Goal: Navigation & Orientation: Find specific page/section

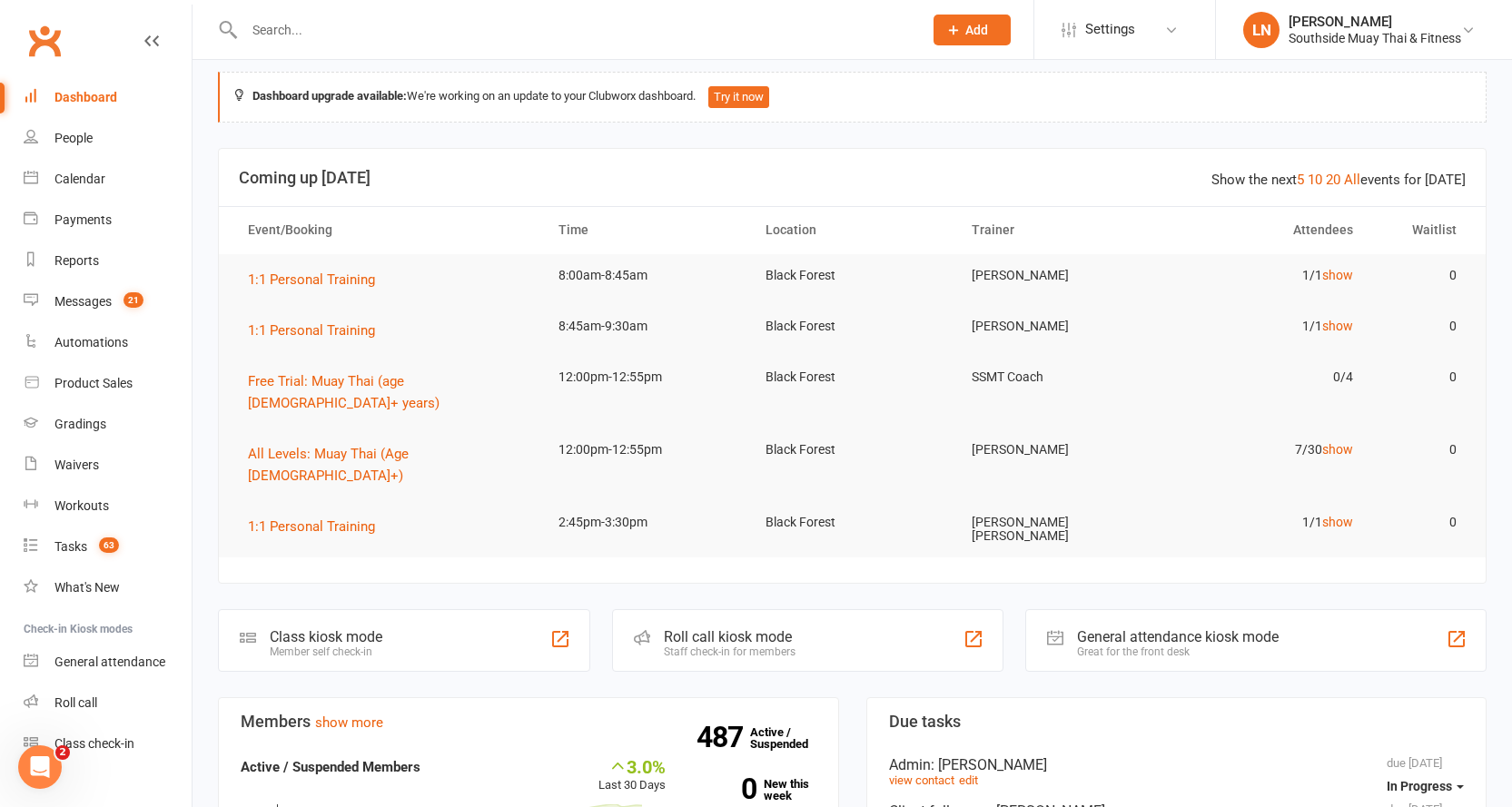
scroll to position [43, 0]
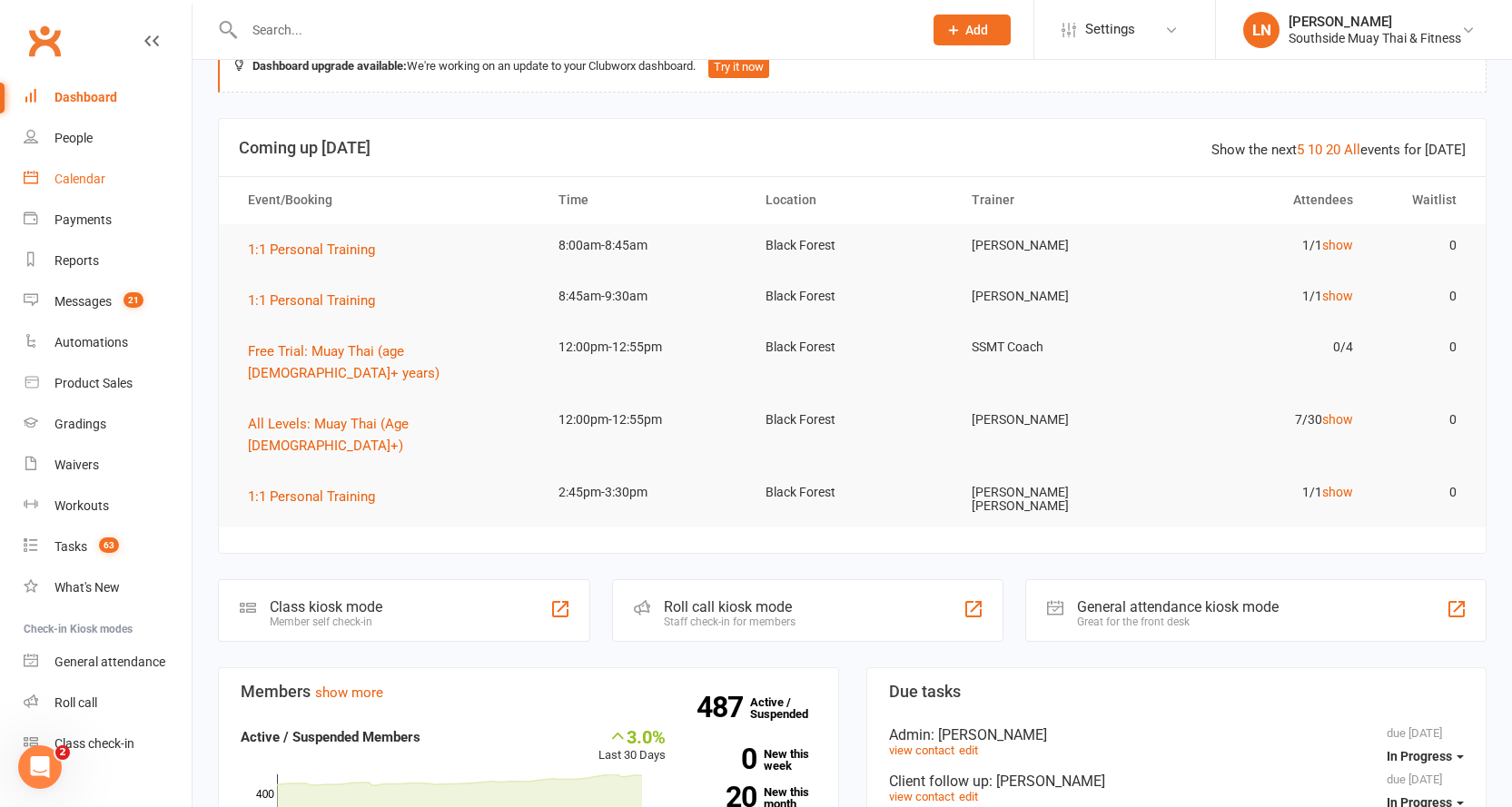
click at [97, 182] on div "Calendar" at bounding box center [79, 179] width 51 height 15
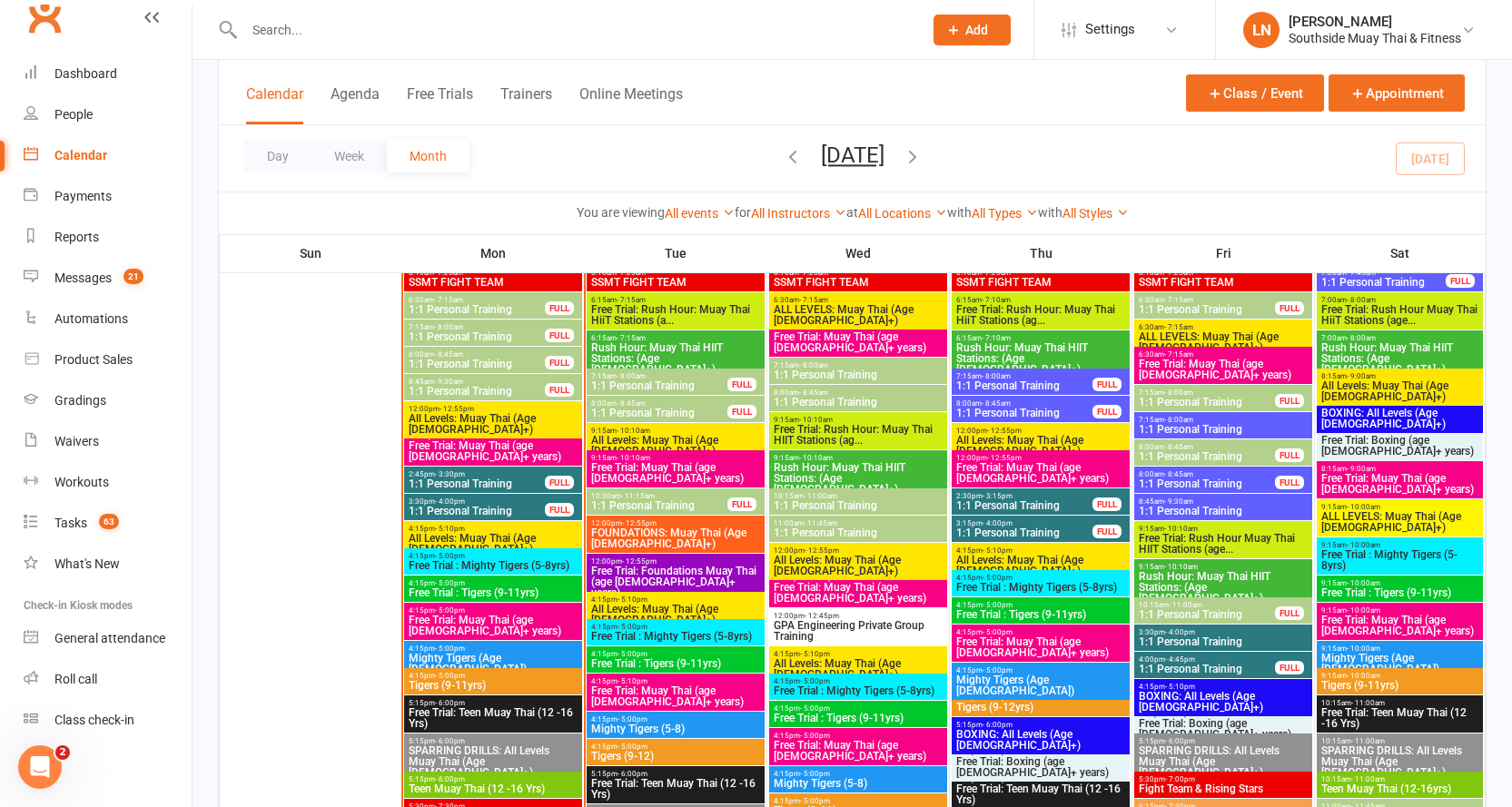
scroll to position [26, 0]
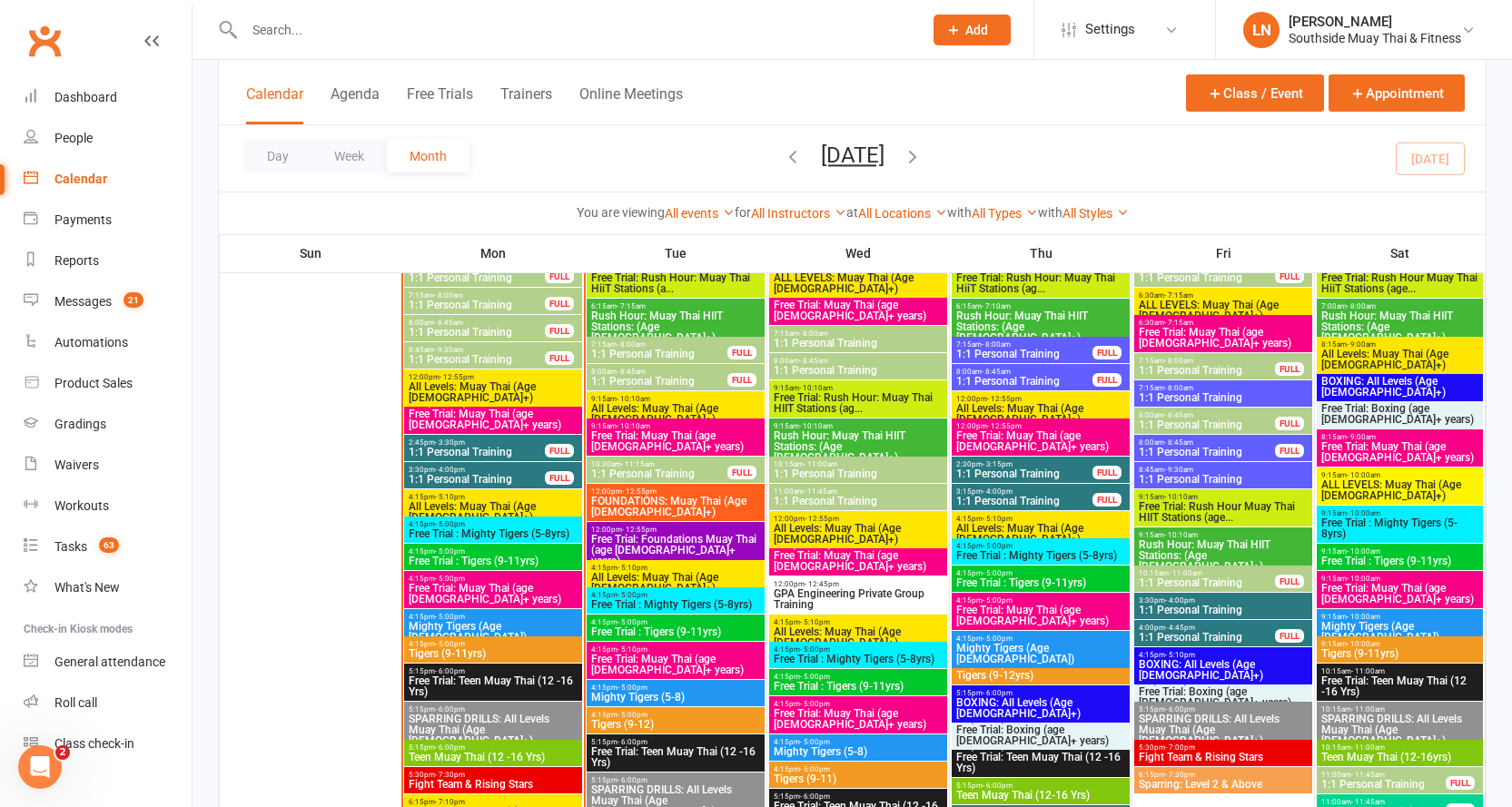
scroll to position [1873, 0]
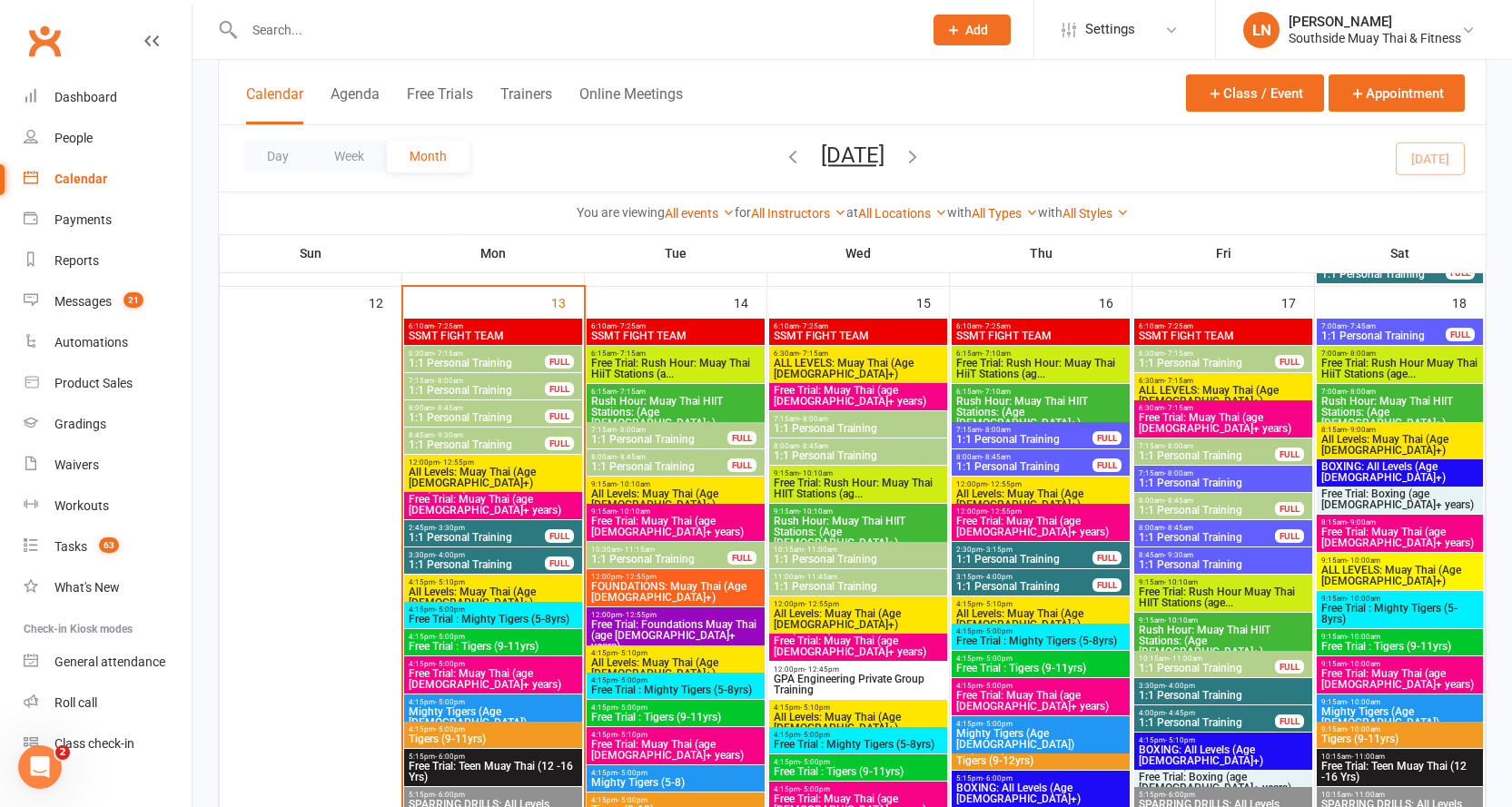
click at [1215, 536] on span "1:1 Personal Training" at bounding box center [1207, 538] width 138 height 11
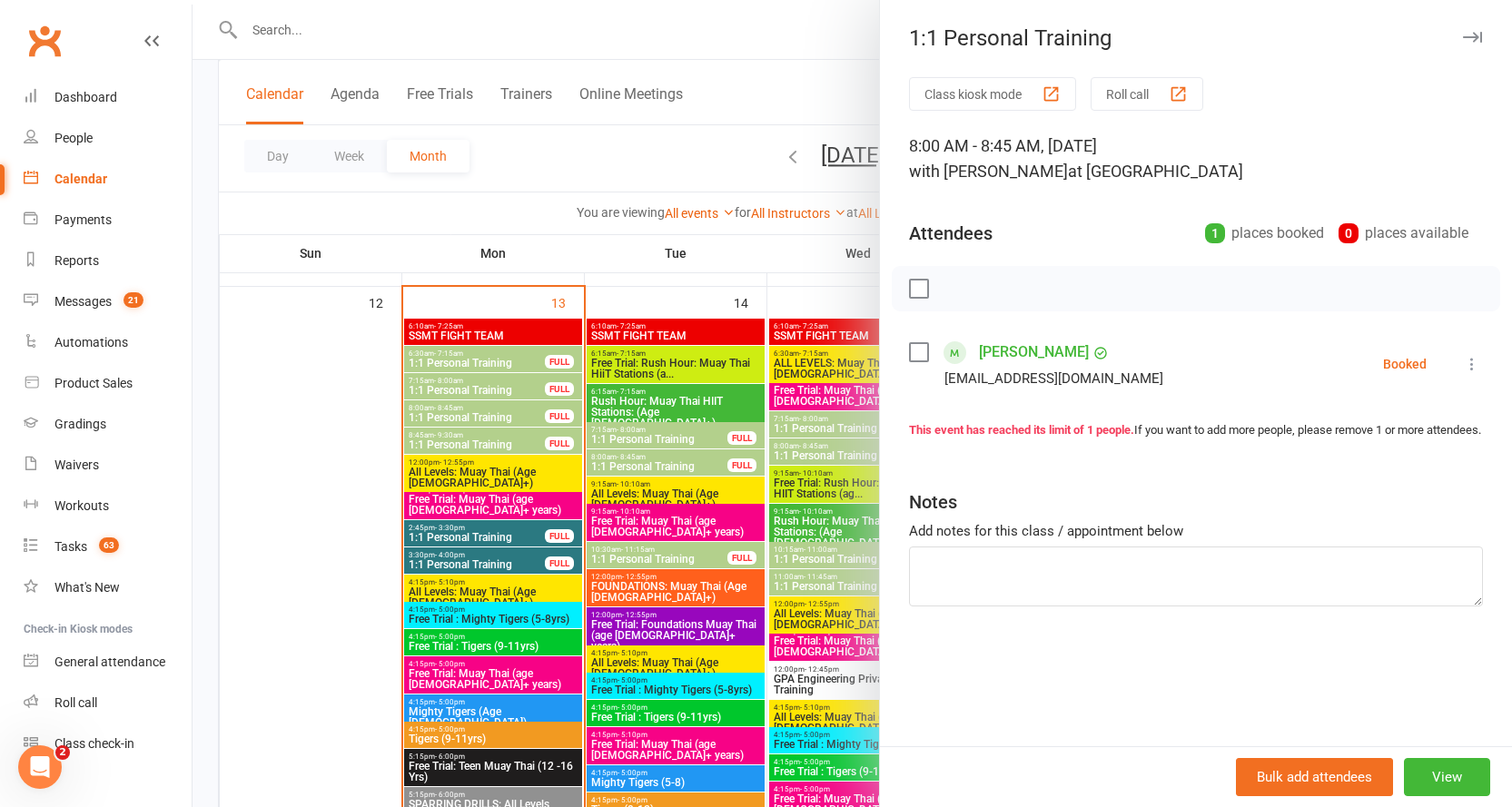
click at [1463, 39] on icon "button" at bounding box center [1472, 38] width 19 height 11
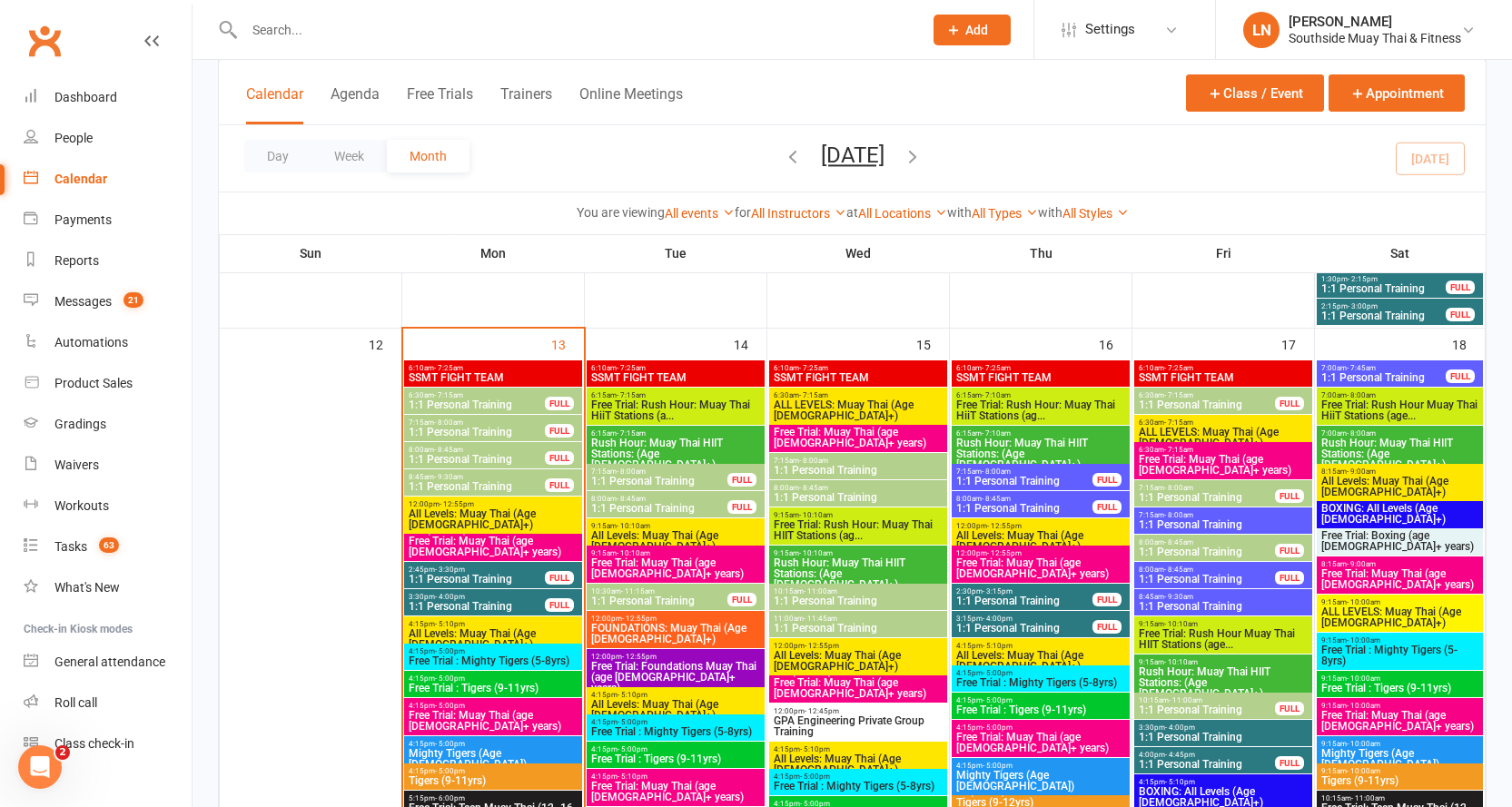
scroll to position [1915, 0]
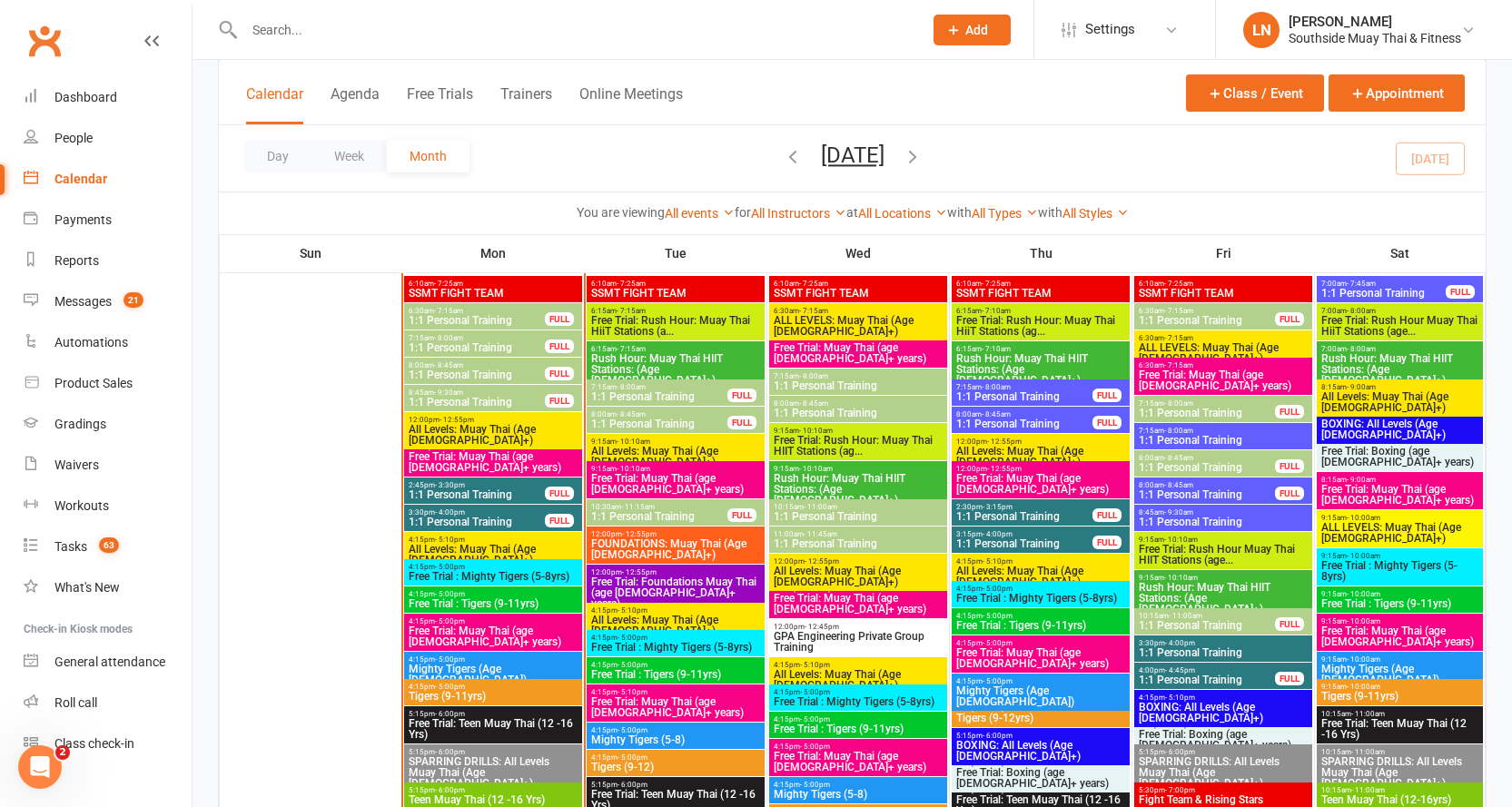
click at [506, 397] on span "1:1 Personal Training" at bounding box center [477, 403] width 138 height 11
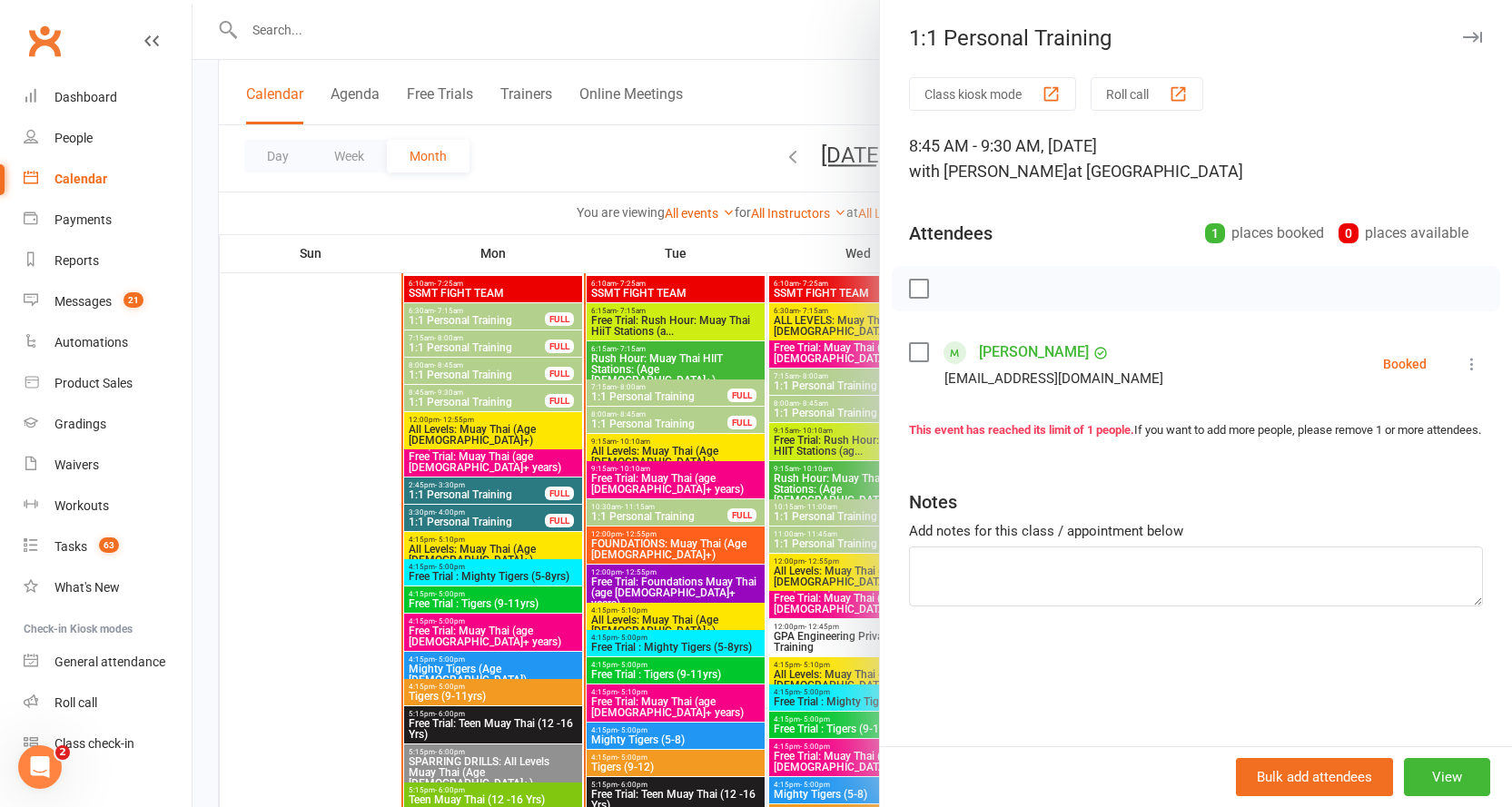
click at [1464, 42] on button "button" at bounding box center [1472, 38] width 22 height 22
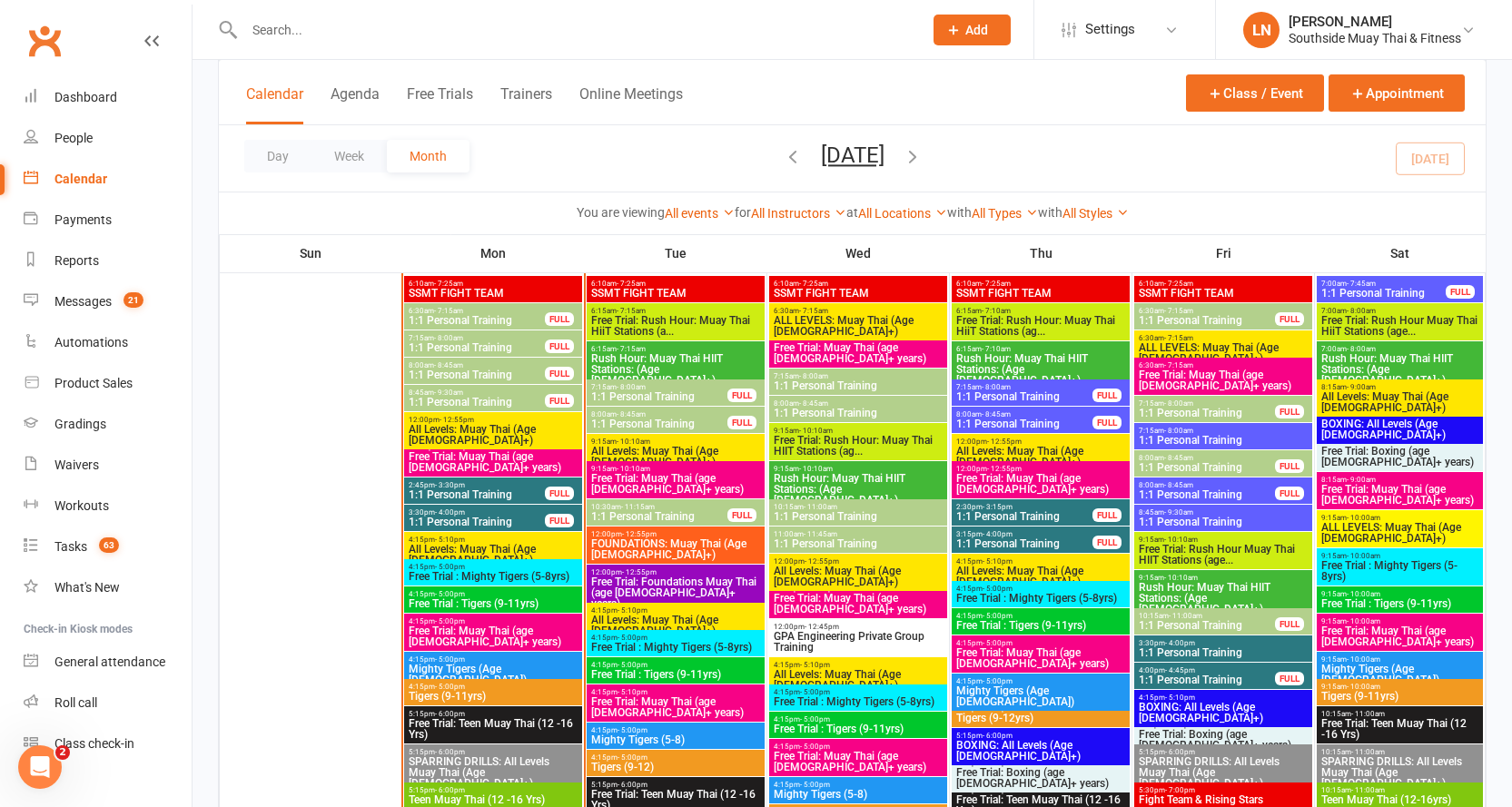
click at [479, 424] on span "All Levels: Muay Thai (Age [DEMOGRAPHIC_DATA]+)" at bounding box center [494, 435] width 171 height 22
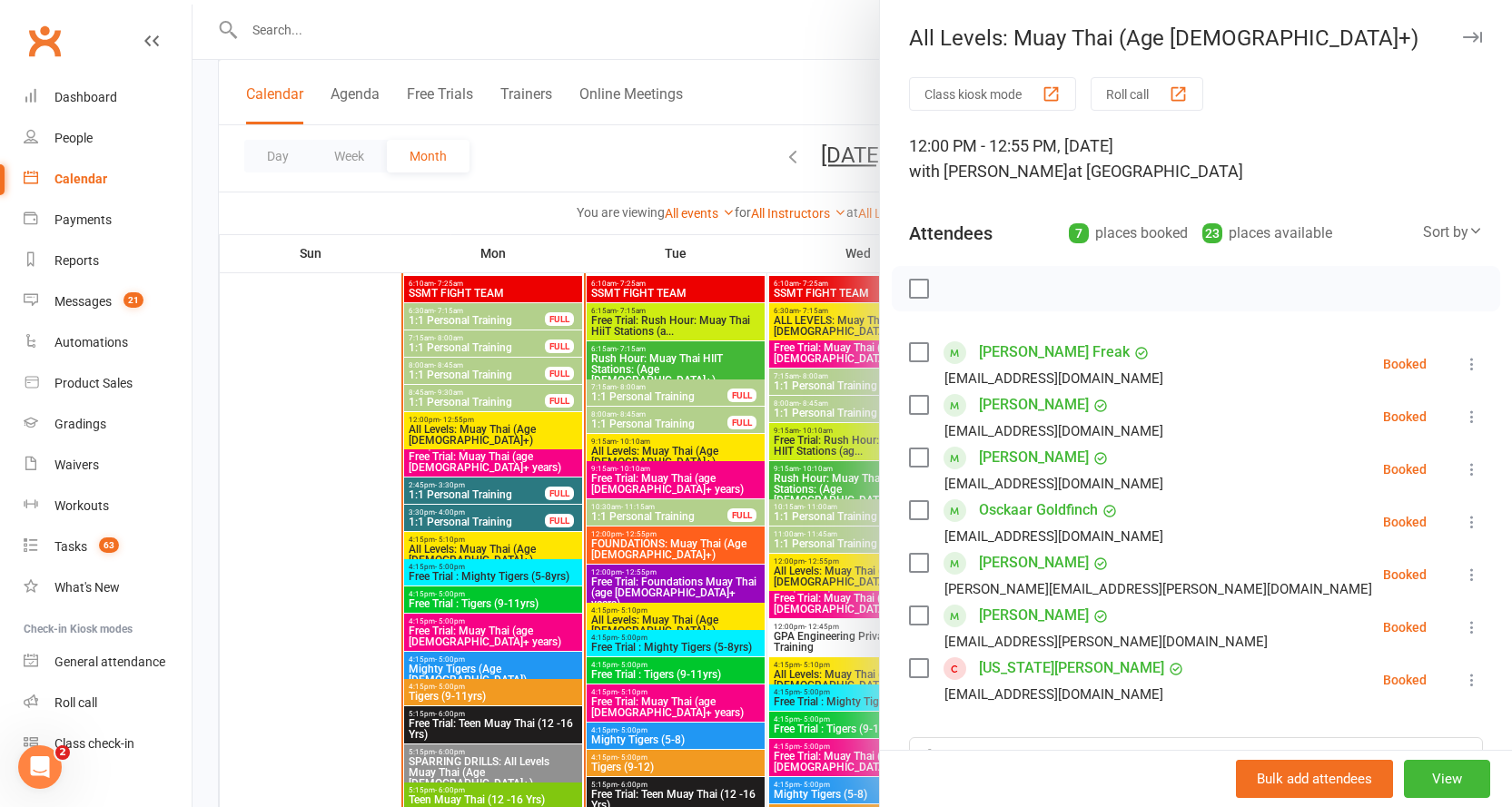
click at [462, 446] on div at bounding box center [852, 404] width 1320 height 807
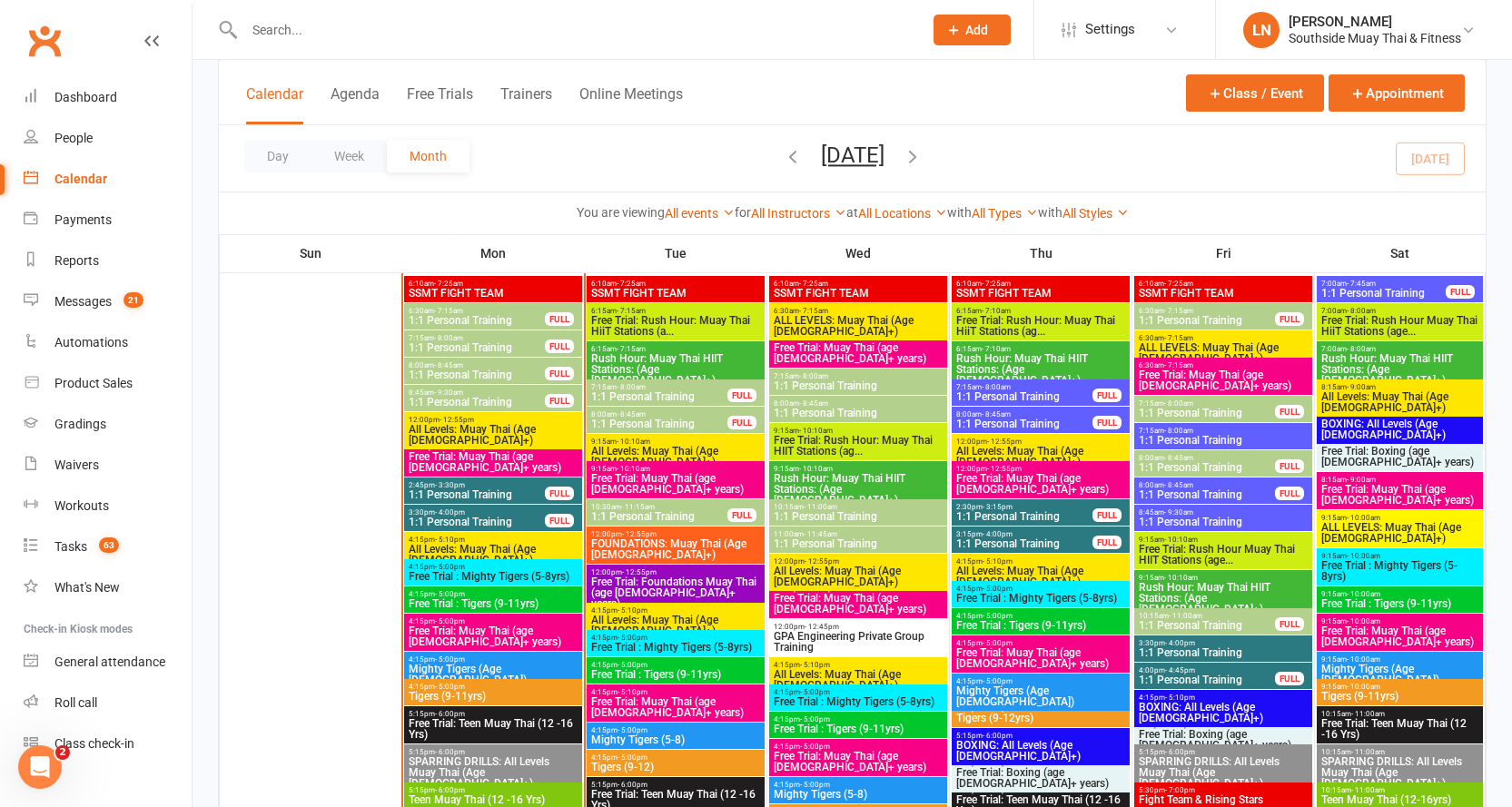
click at [460, 457] on span "Free Trial: Muay Thai (age [DEMOGRAPHIC_DATA]+ years)" at bounding box center [494, 462] width 171 height 22
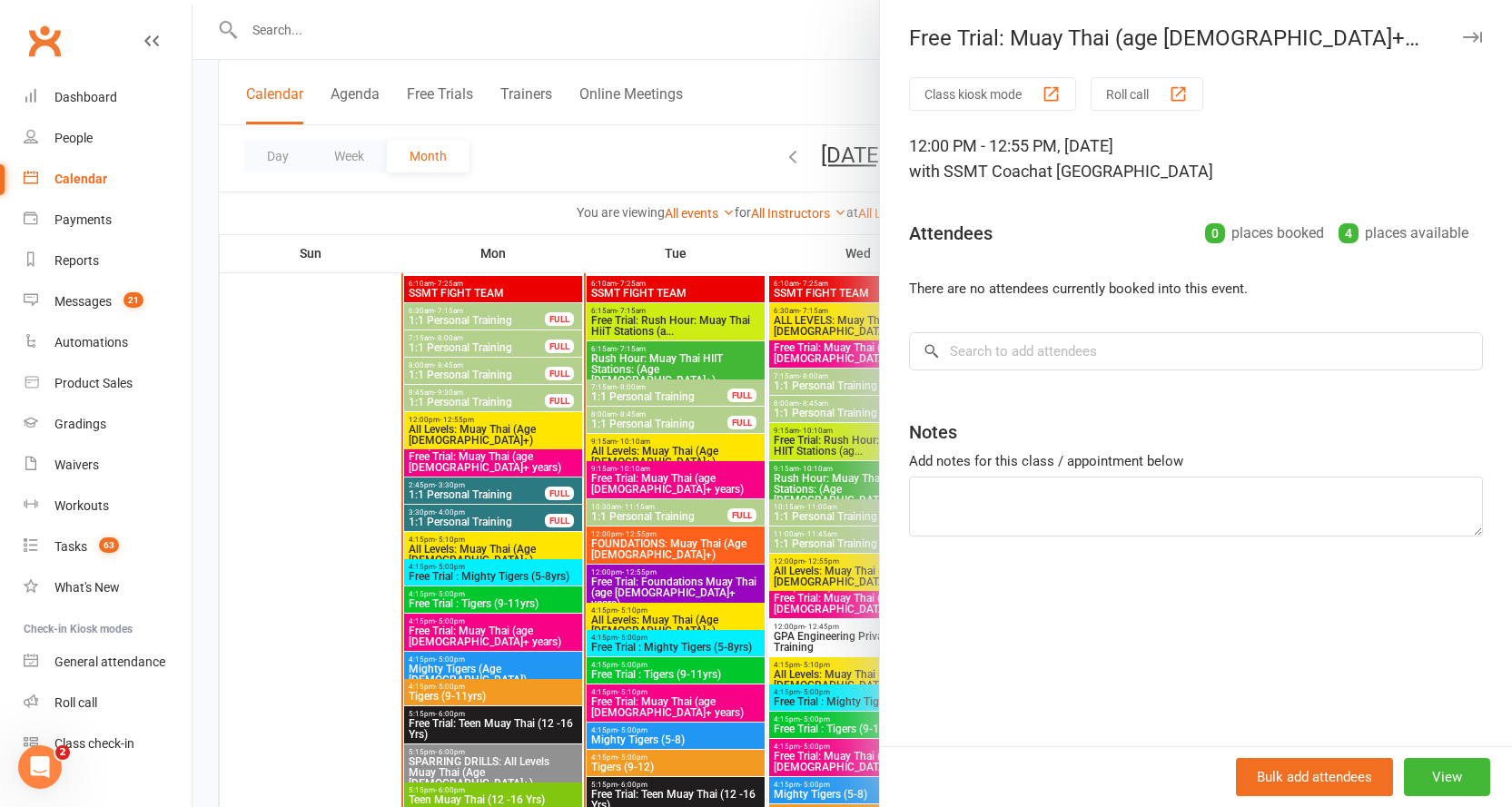
click at [1463, 36] on icon "button" at bounding box center [1472, 38] width 19 height 11
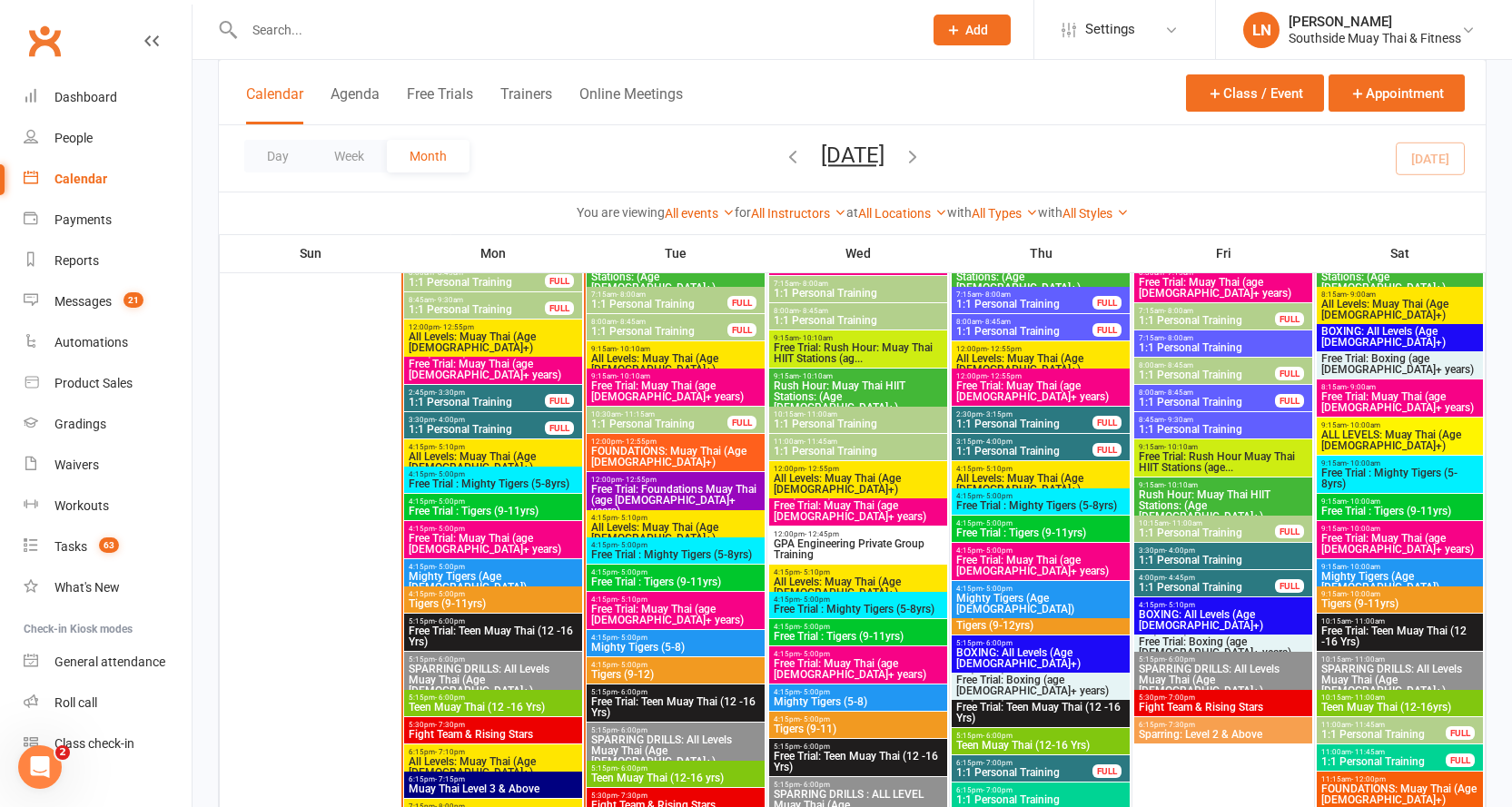
scroll to position [1975, 0]
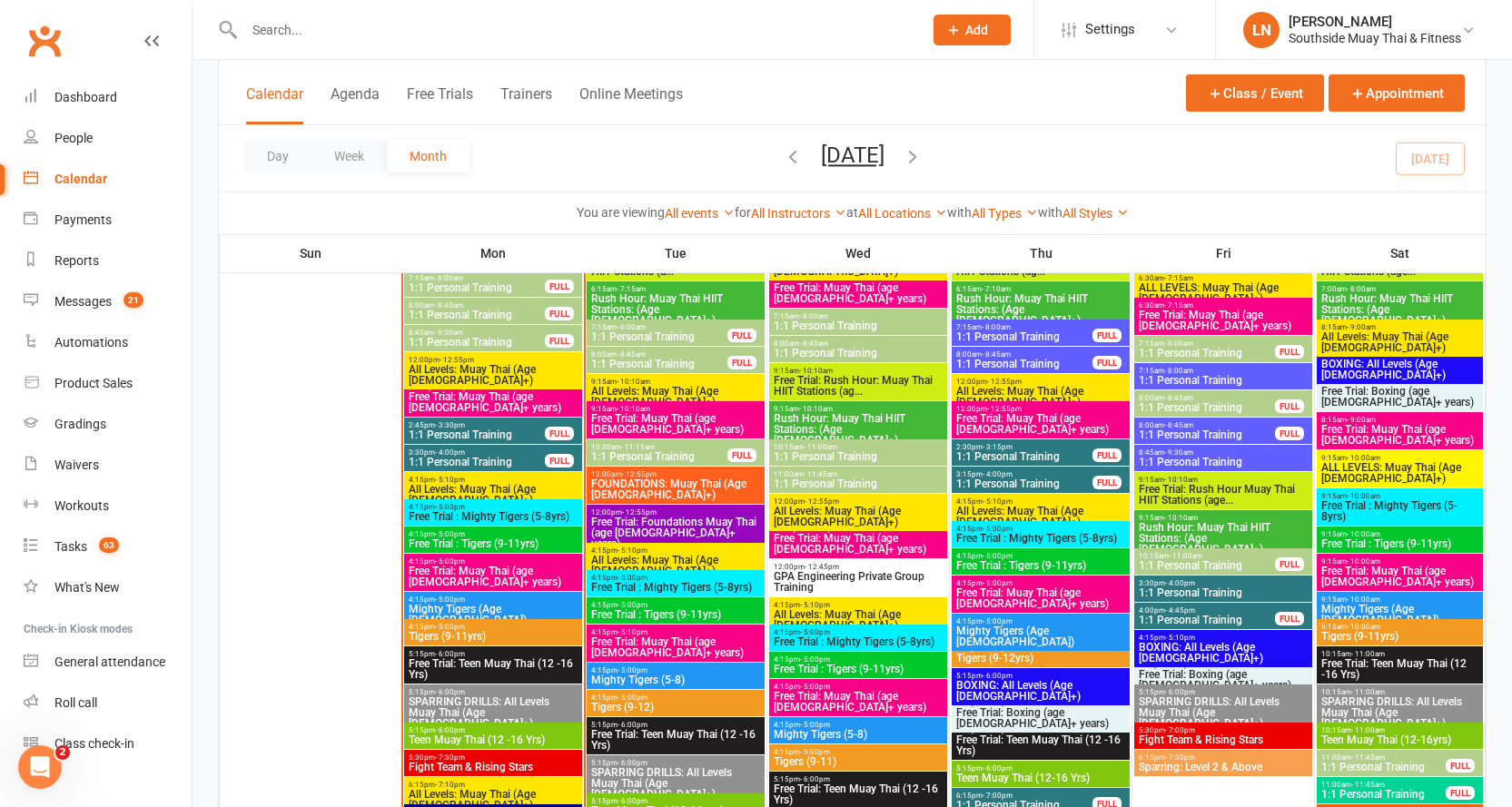
click at [366, 15] on div at bounding box center [563, 29] width 692 height 59
click at [375, 19] on input "text" at bounding box center [574, 30] width 671 height 26
type input "w"
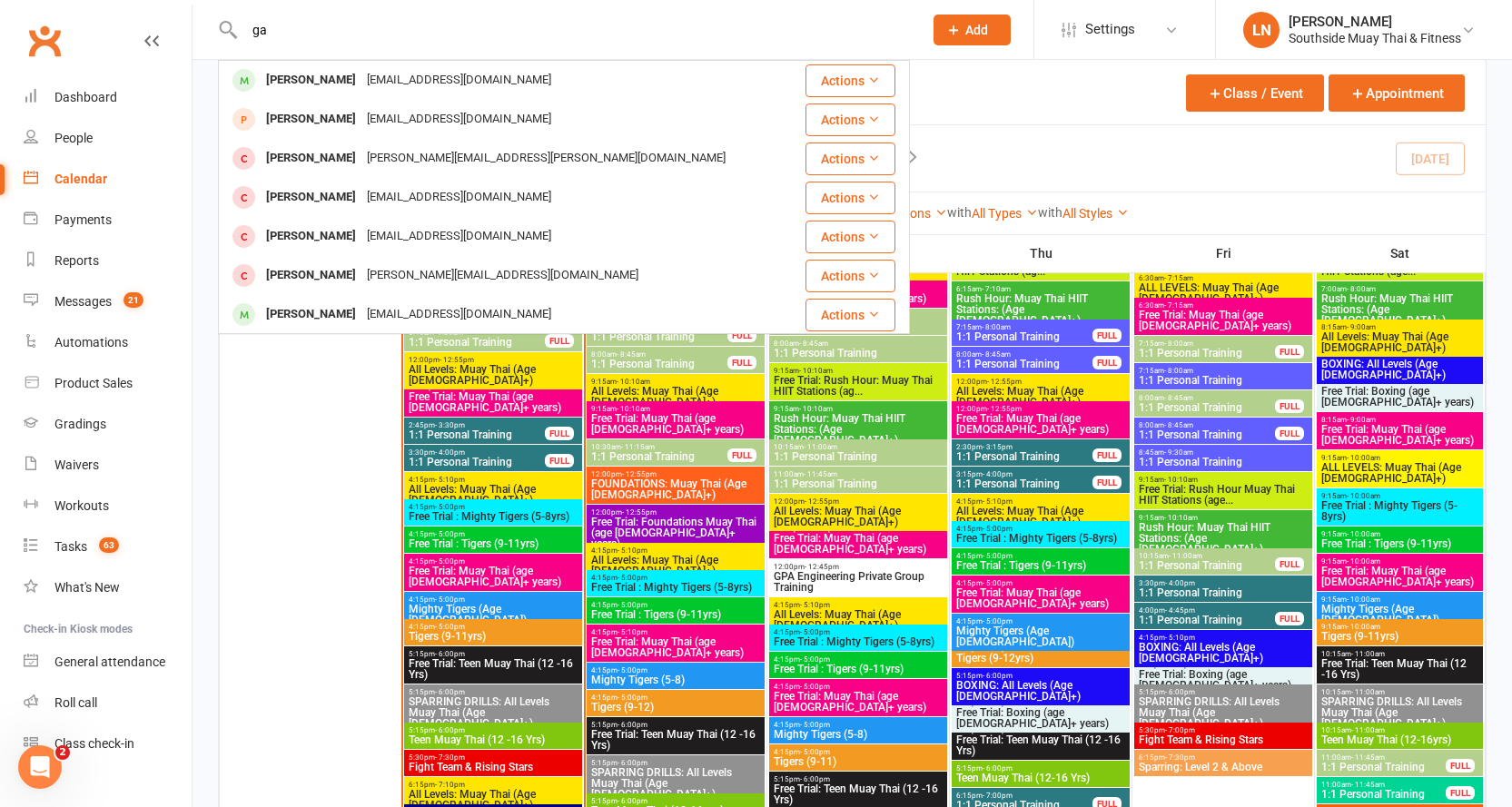
type input "g"
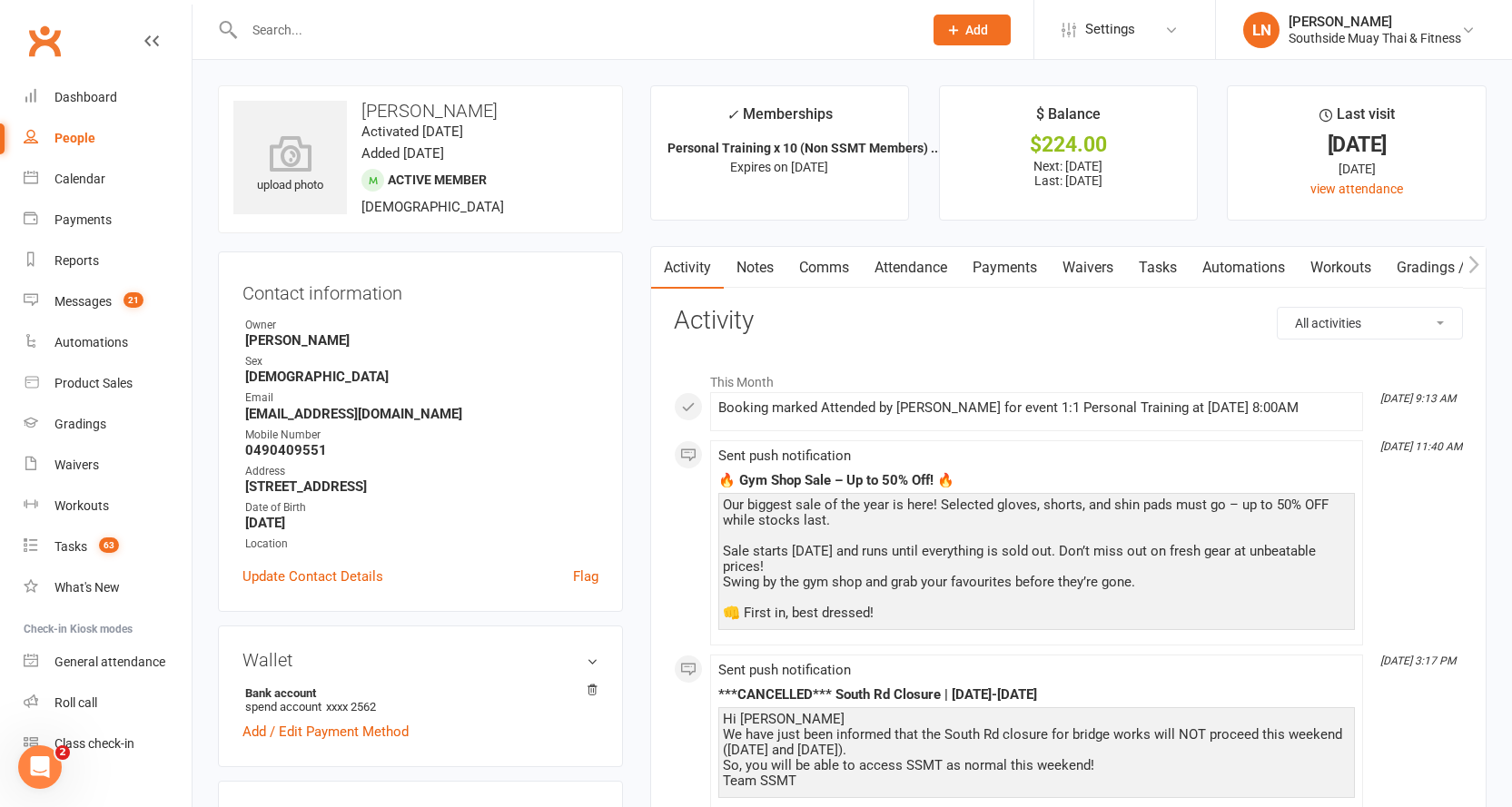
click at [923, 264] on link "Attendance" at bounding box center [911, 267] width 98 height 41
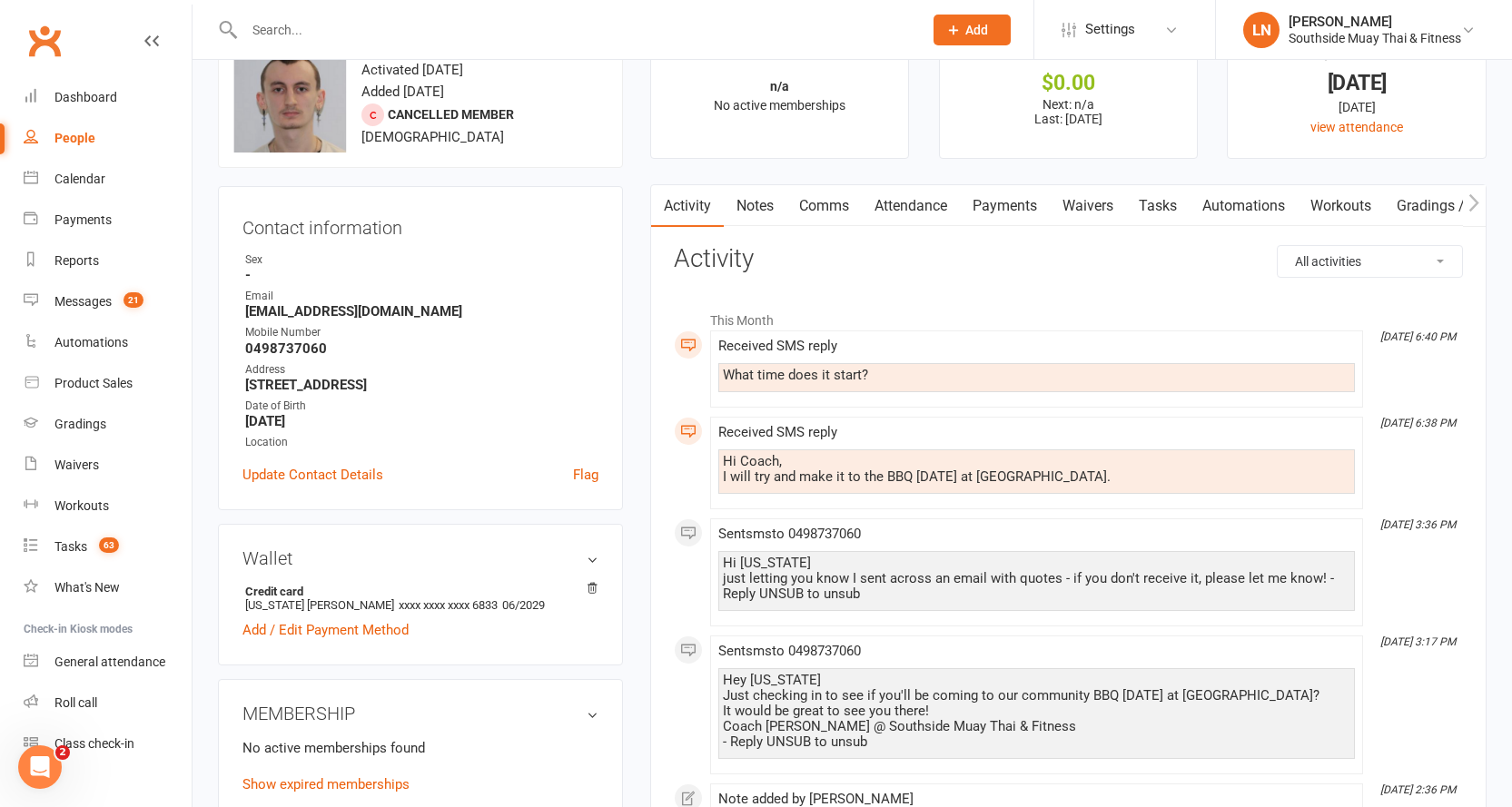
scroll to position [91, 0]
